Goal: Task Accomplishment & Management: Use online tool/utility

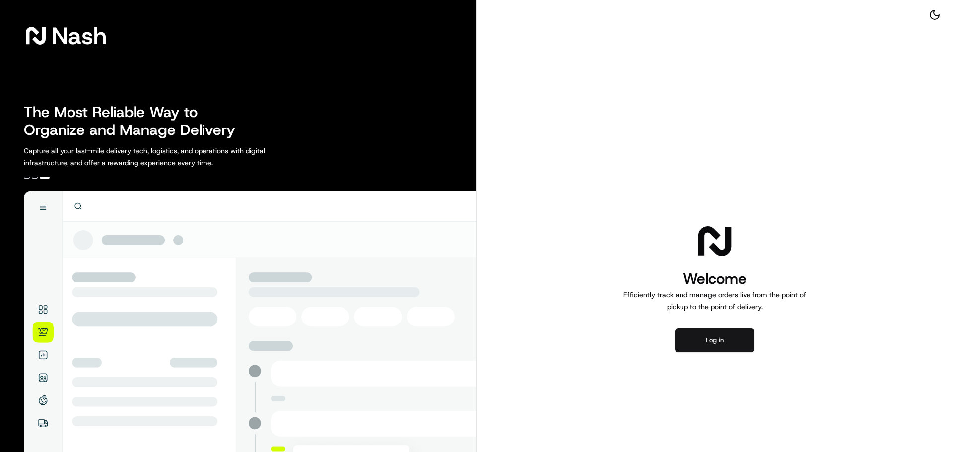
click at [735, 333] on button "Log in" at bounding box center [714, 341] width 79 height 24
